Goal: Information Seeking & Learning: Learn about a topic

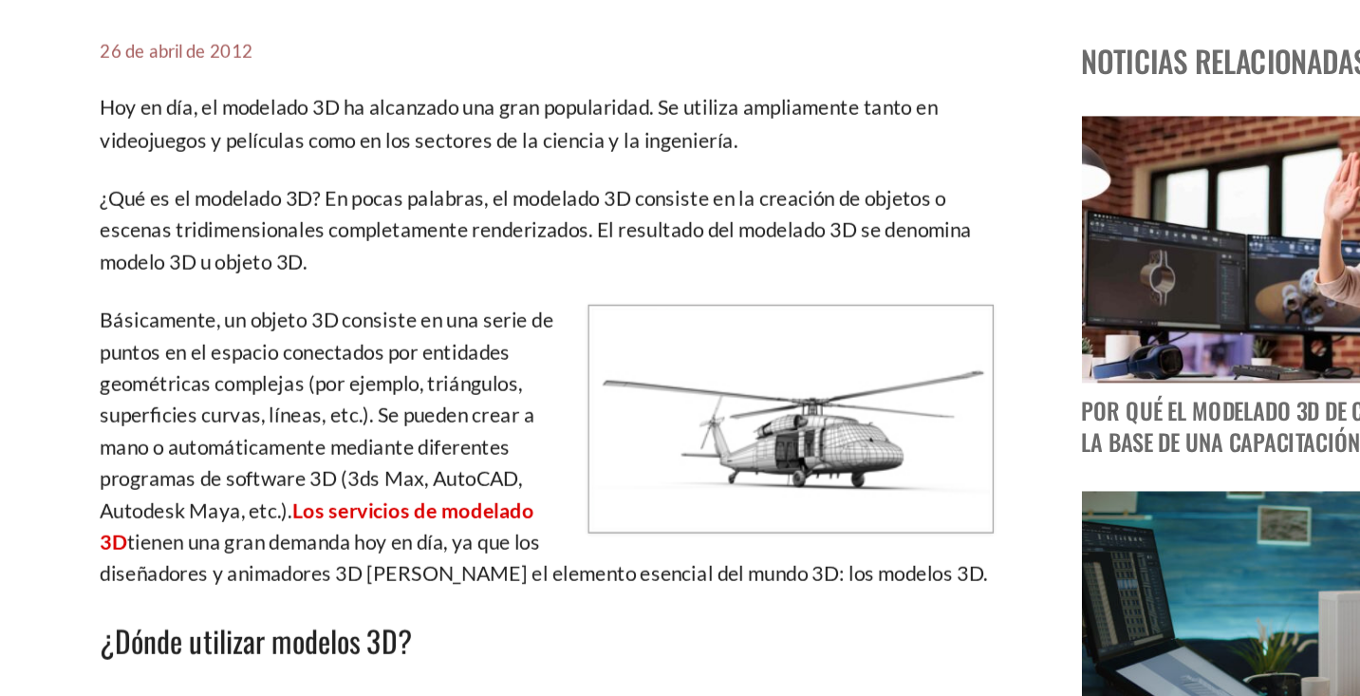
scroll to position [562, 0]
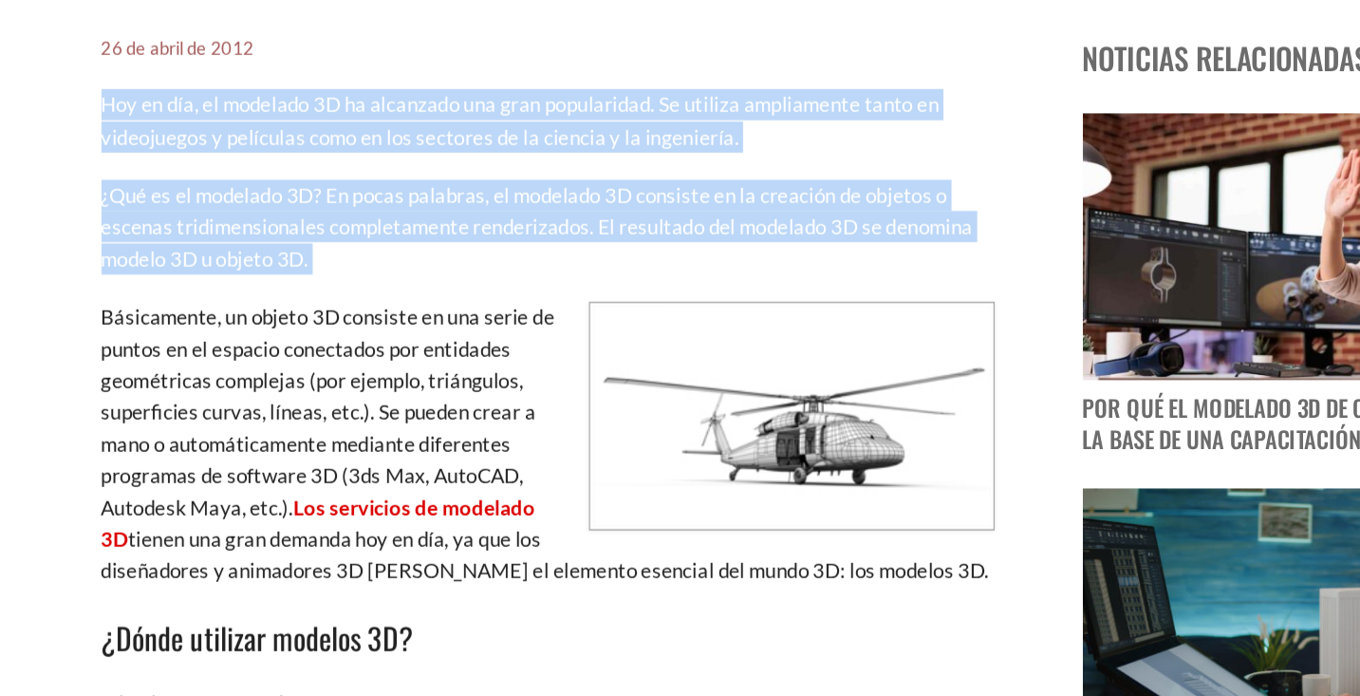
drag, startPoint x: 69, startPoint y: 70, endPoint x: 215, endPoint y: 196, distance: 192.5
click at [187, 336] on font "¿Qué es el modelado 3D? En pocas palabras, el modelado 3D consiste en la creaci…" at bounding box center [492, 367] width 611 height 62
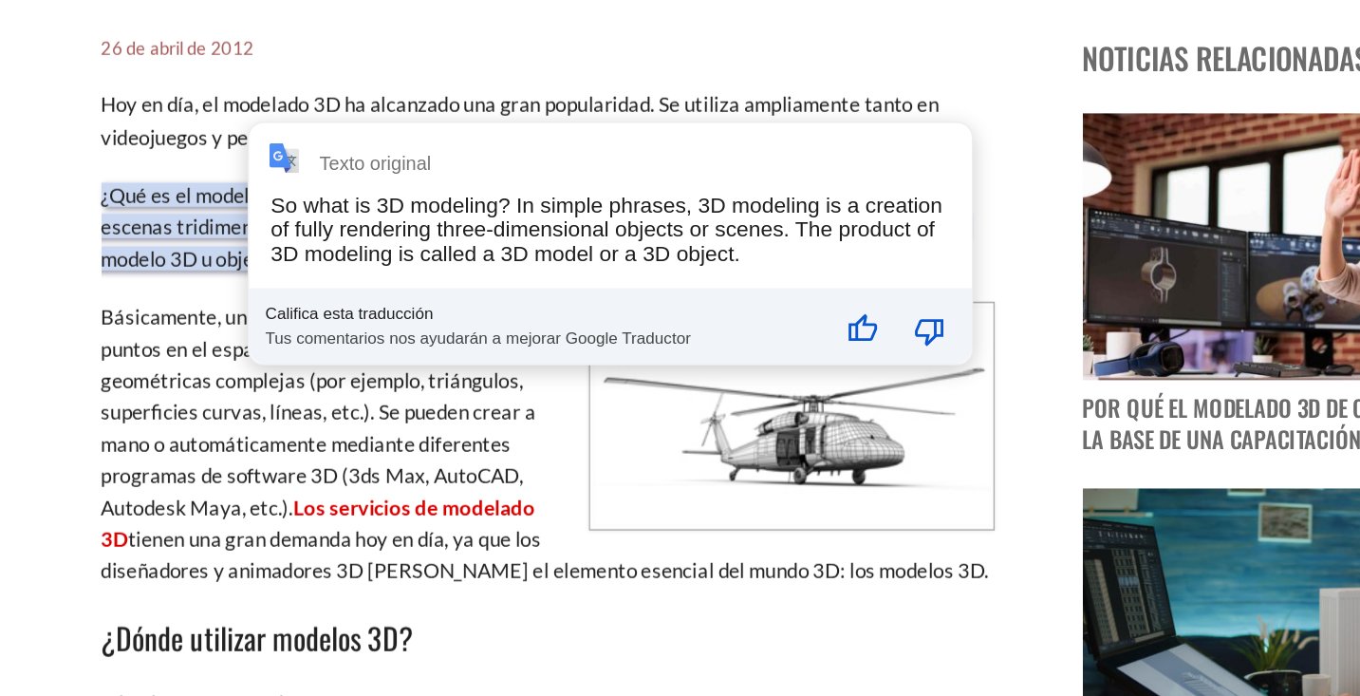
click at [187, 336] on font "¿Qué es el modelado 3D? En pocas palabras, el modelado 3D consiste en la creaci…" at bounding box center [492, 367] width 611 height 62
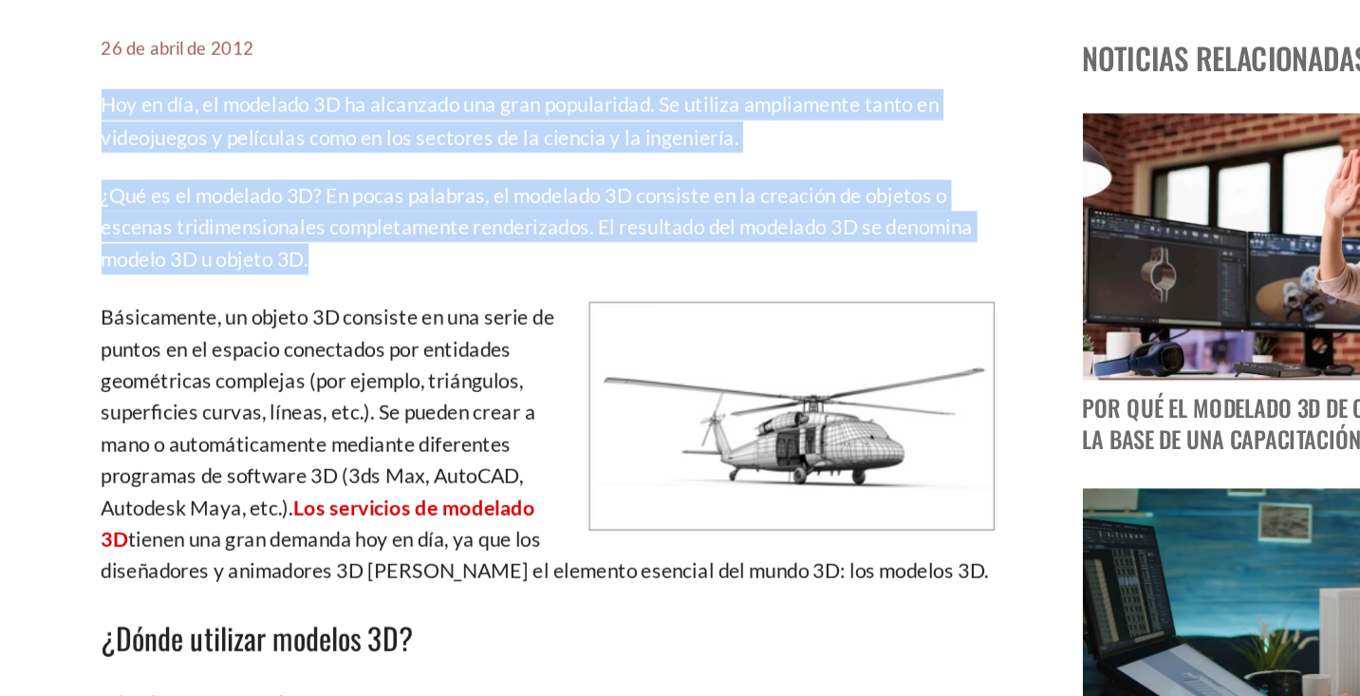
drag, startPoint x: 68, startPoint y: 68, endPoint x: 249, endPoint y: 184, distance: 214.3
copy div "Hoy en día, el modelado 3D ha alcanzado una gran popularidad. Se utiliza amplia…"
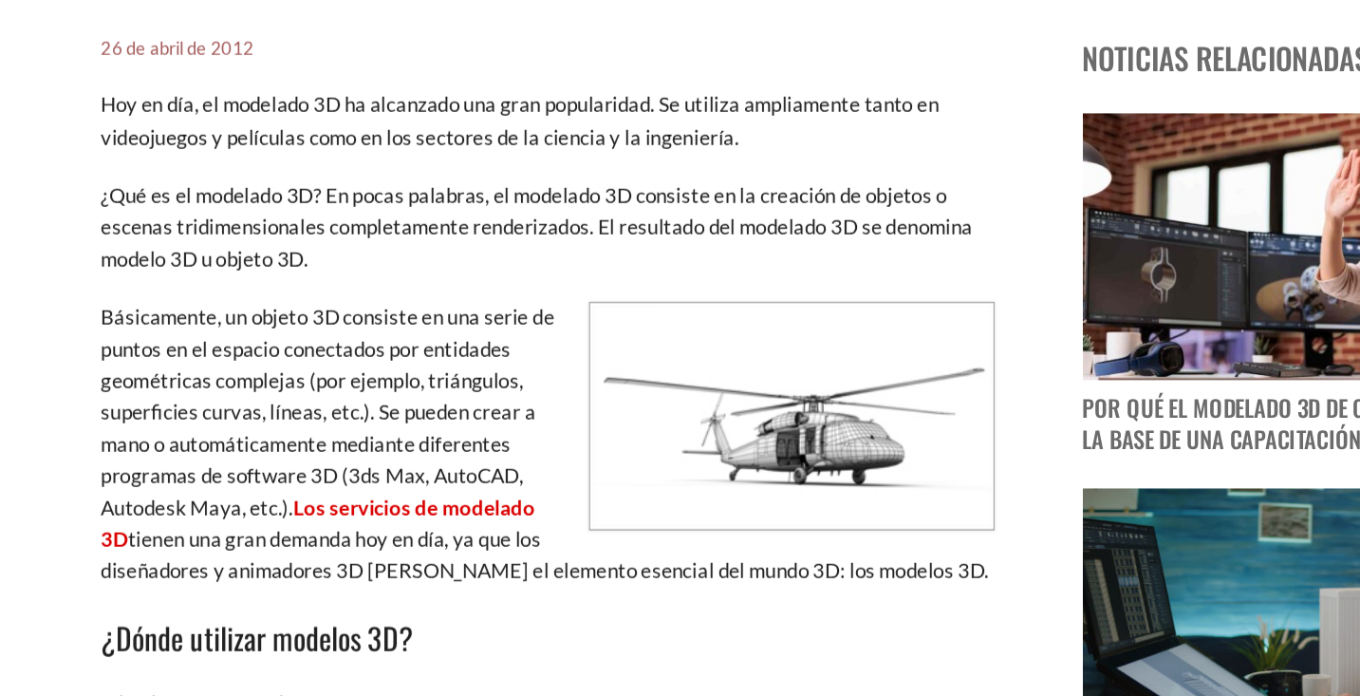
click at [280, 334] on p "¿Qué es el modelado 3D? En pocas palabras, el modelado 3D consiste en la creaci…" at bounding box center [500, 367] width 626 height 66
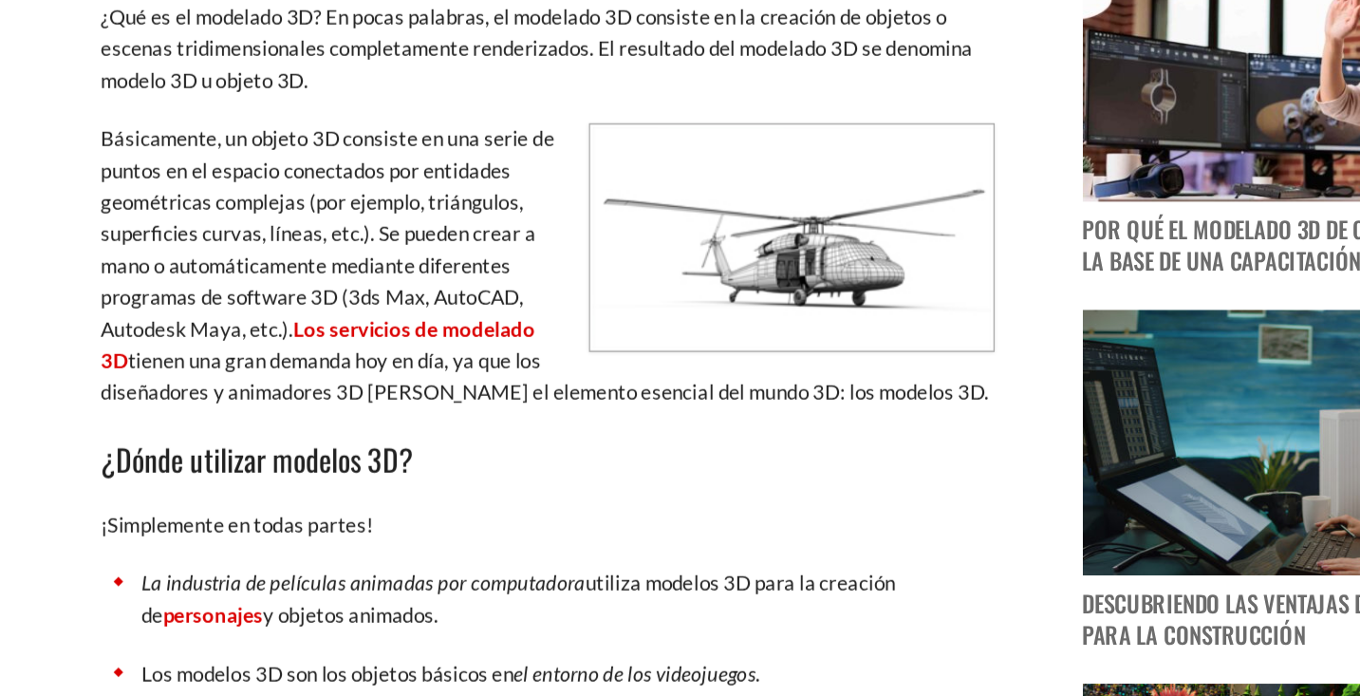
scroll to position [689, 0]
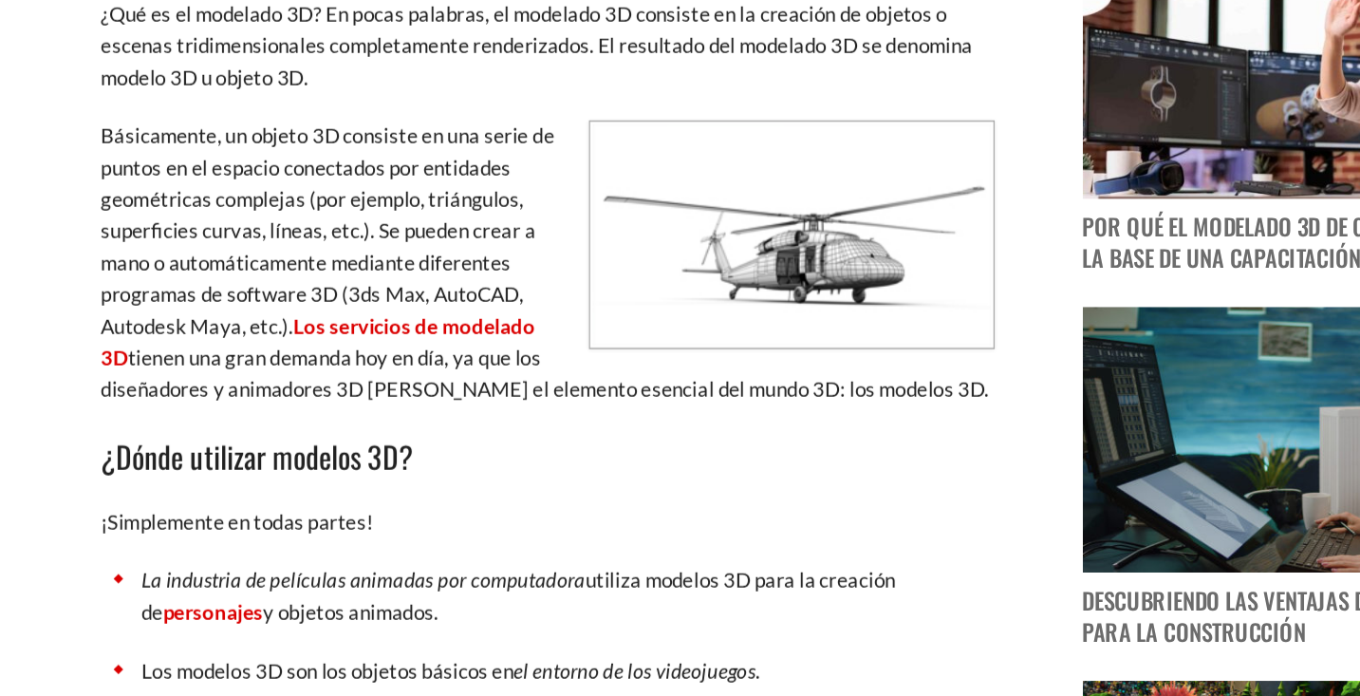
click at [371, 292] on p "Básicamente, un objeto 3D consiste en una serie de puntos en el espacio conecta…" at bounding box center [500, 392] width 626 height 200
click at [367, 294] on font "Básicamente, un objeto 3D consiste en una serie de puntos en el espacio conecta…" at bounding box center [346, 369] width 318 height 150
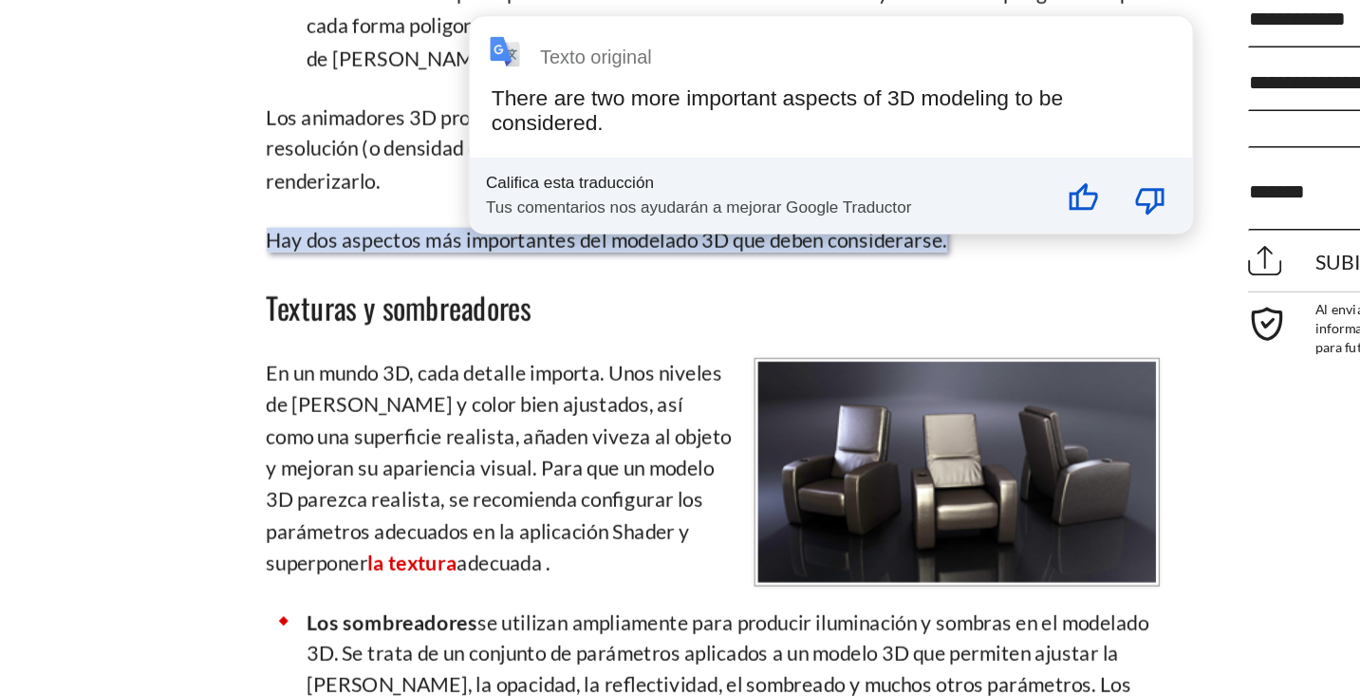
scroll to position [2910, 0]
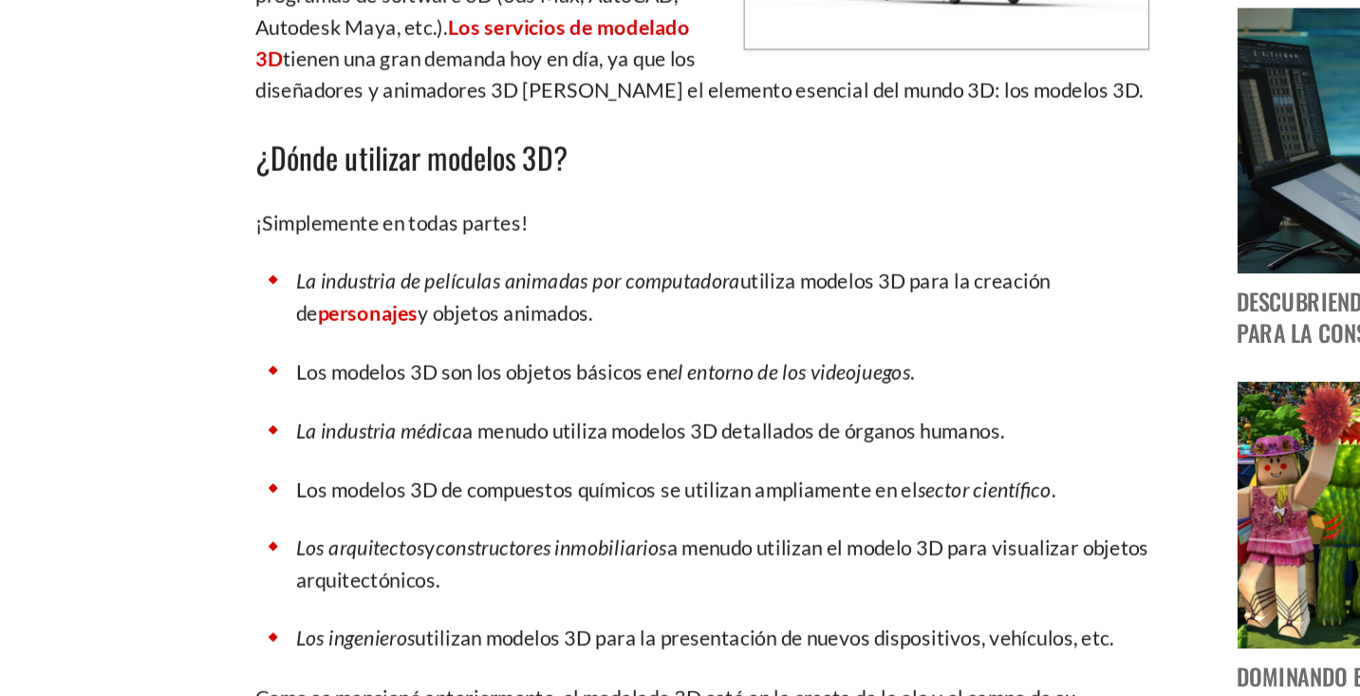
scroll to position [914, 0]
